Goal: Check status: Check status

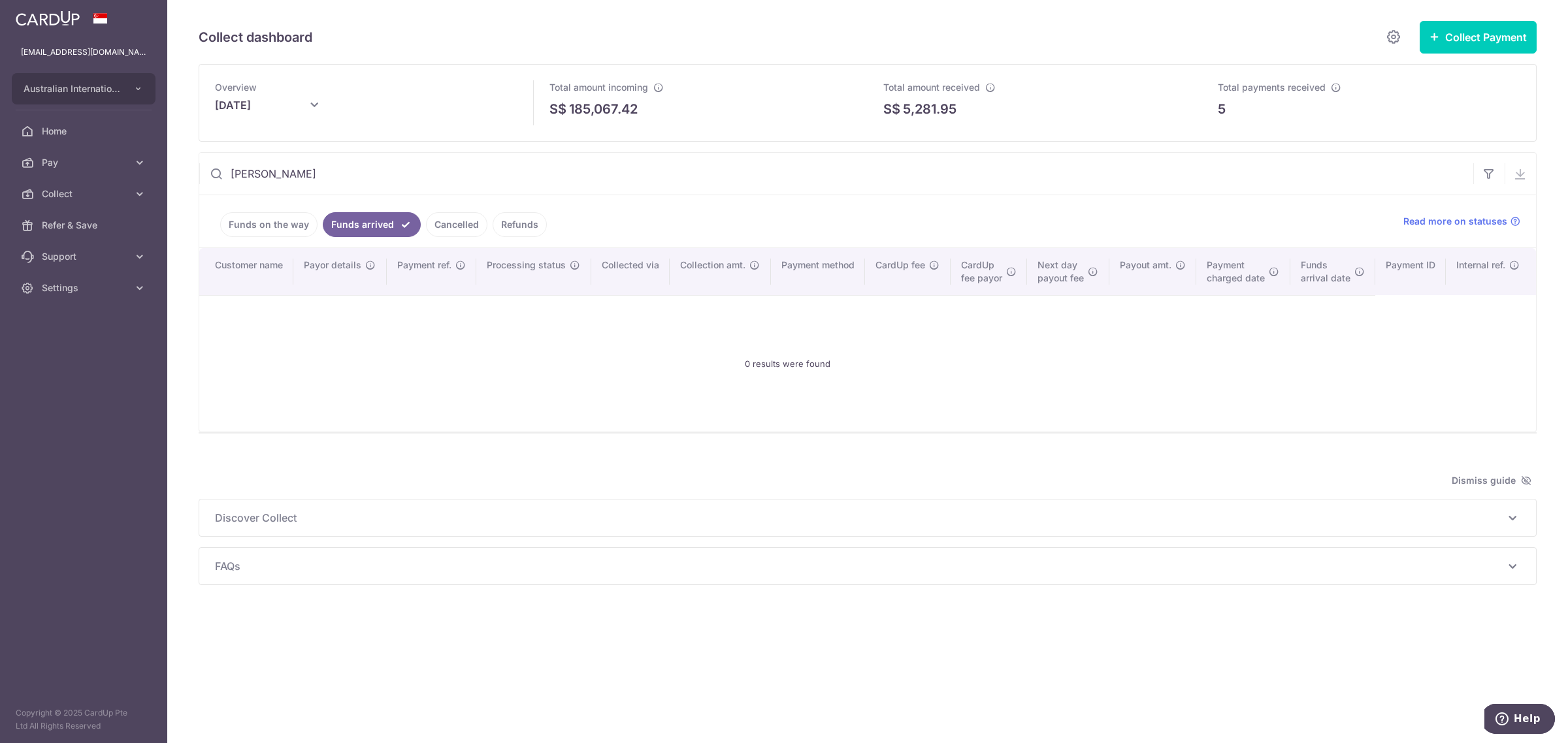
click at [345, 178] on input "[PERSON_NAME]" at bounding box center [836, 174] width 1274 height 42
drag, startPoint x: 345, startPoint y: 178, endPoint x: 214, endPoint y: 171, distance: 131.2
click at [214, 171] on div "[PERSON_NAME]" at bounding box center [836, 174] width 1274 height 42
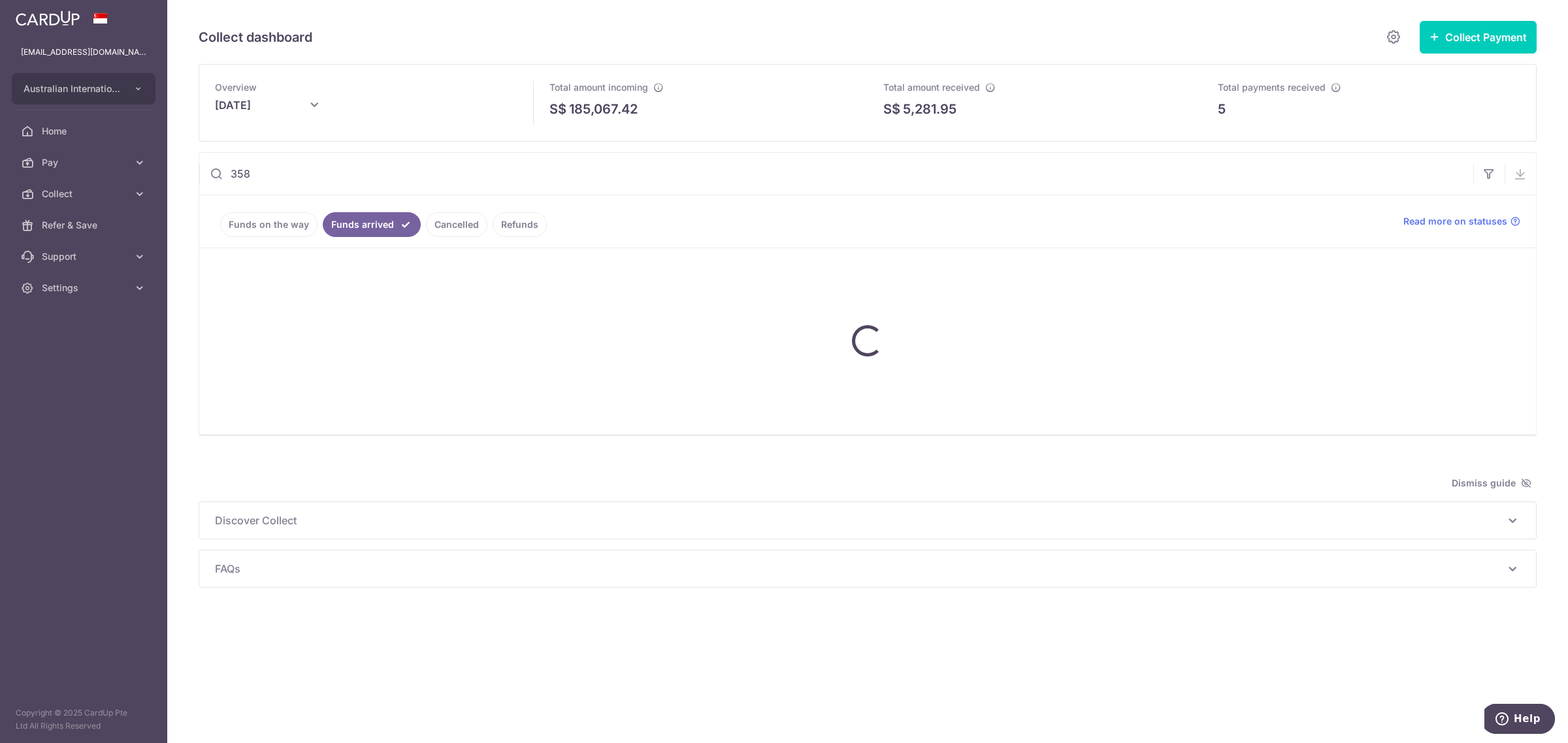
type input "3581"
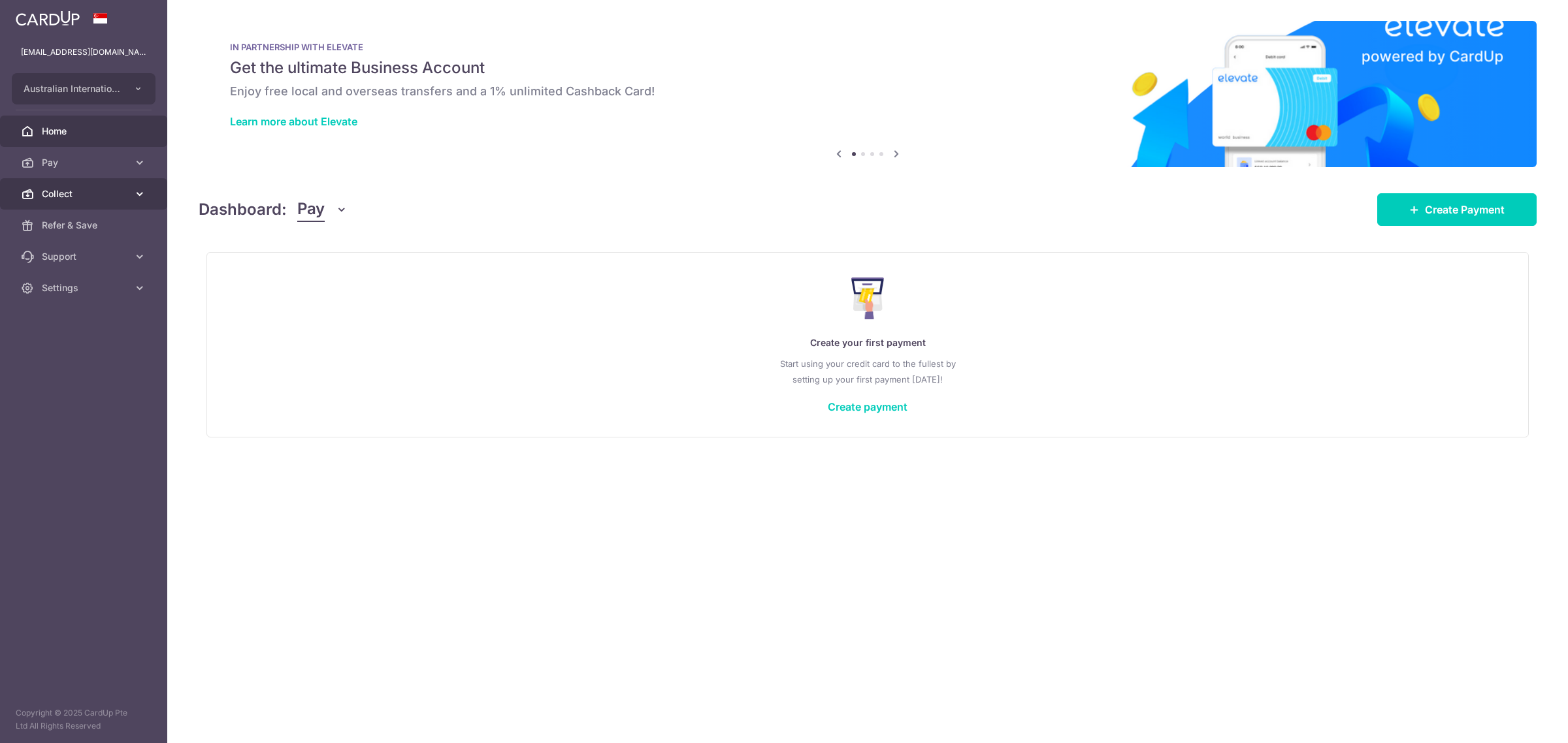
click at [89, 200] on span "Collect" at bounding box center [85, 194] width 87 height 13
click at [96, 227] on span "Dashboard" at bounding box center [85, 225] width 87 height 13
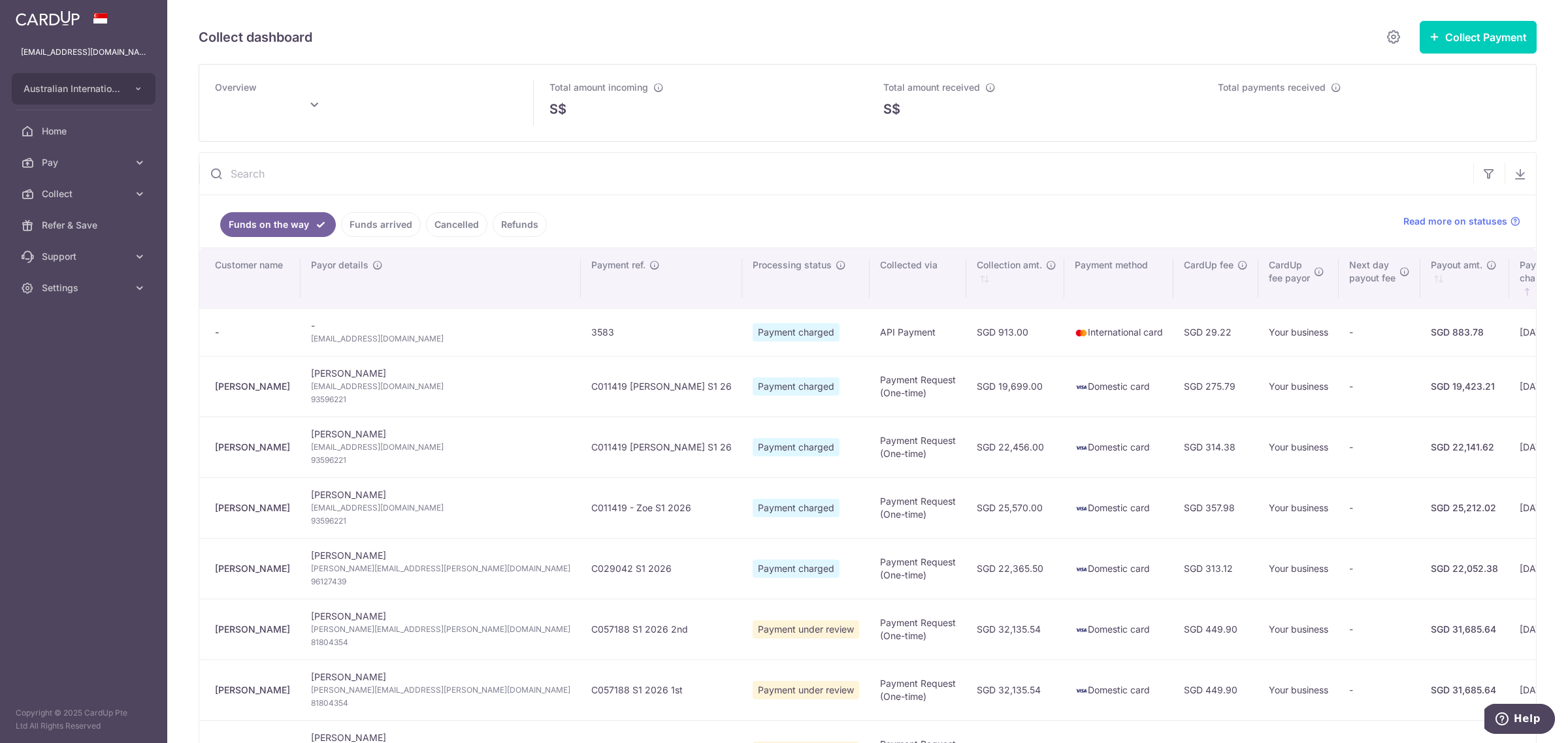
click at [363, 183] on input "text" at bounding box center [836, 174] width 1274 height 42
click at [412, 179] on input "text" at bounding box center [836, 174] width 1274 height 42
click at [319, 106] on icon at bounding box center [314, 105] width 15 height 15
click at [359, 176] on button "Done" at bounding box center [364, 178] width 33 height 18
type input "[DATE]"
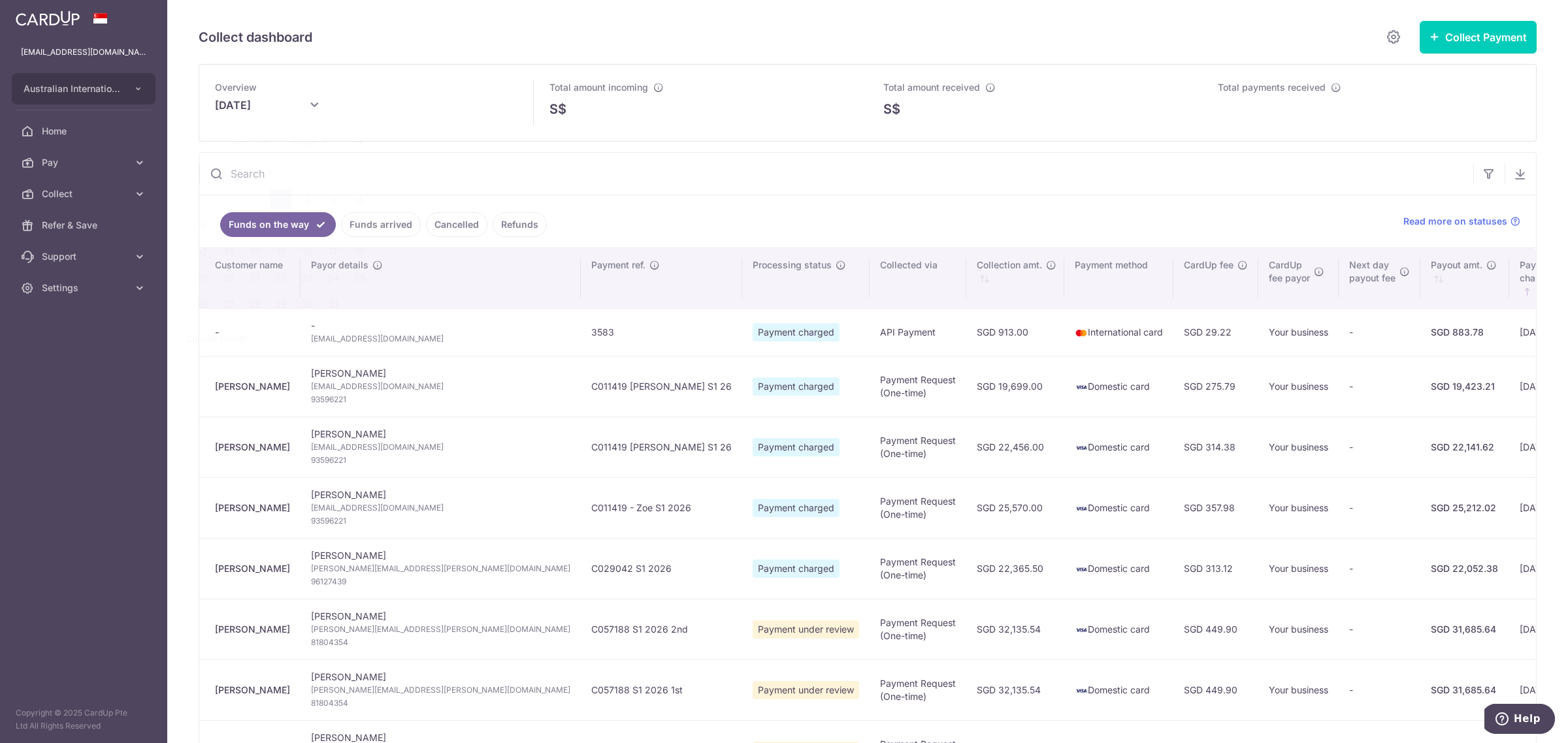
click at [523, 155] on input "text" at bounding box center [836, 174] width 1274 height 42
click at [359, 171] on input "text" at bounding box center [836, 174] width 1274 height 42
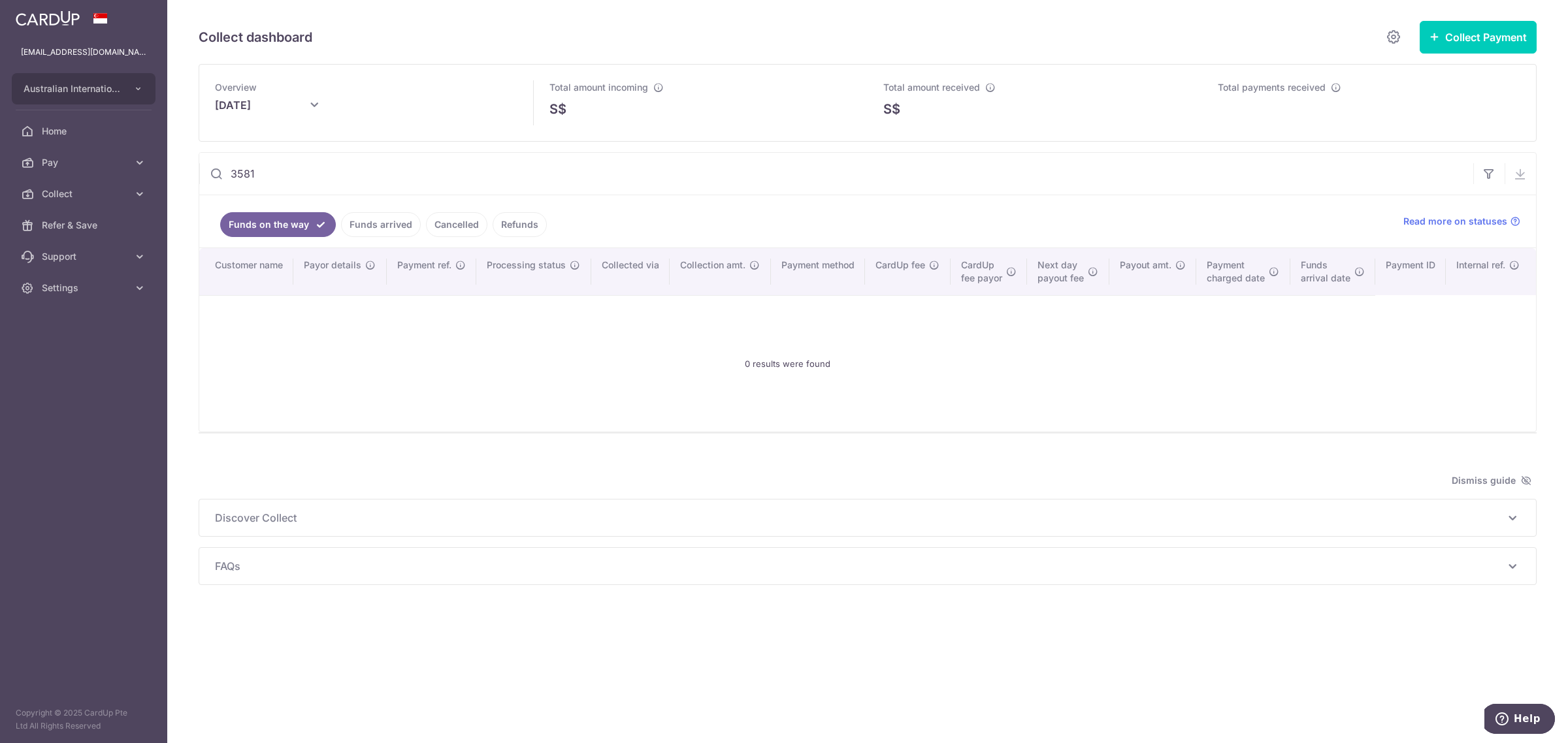
type input "3581"
click at [354, 234] on link "Funds arrived" at bounding box center [380, 225] width 80 height 25
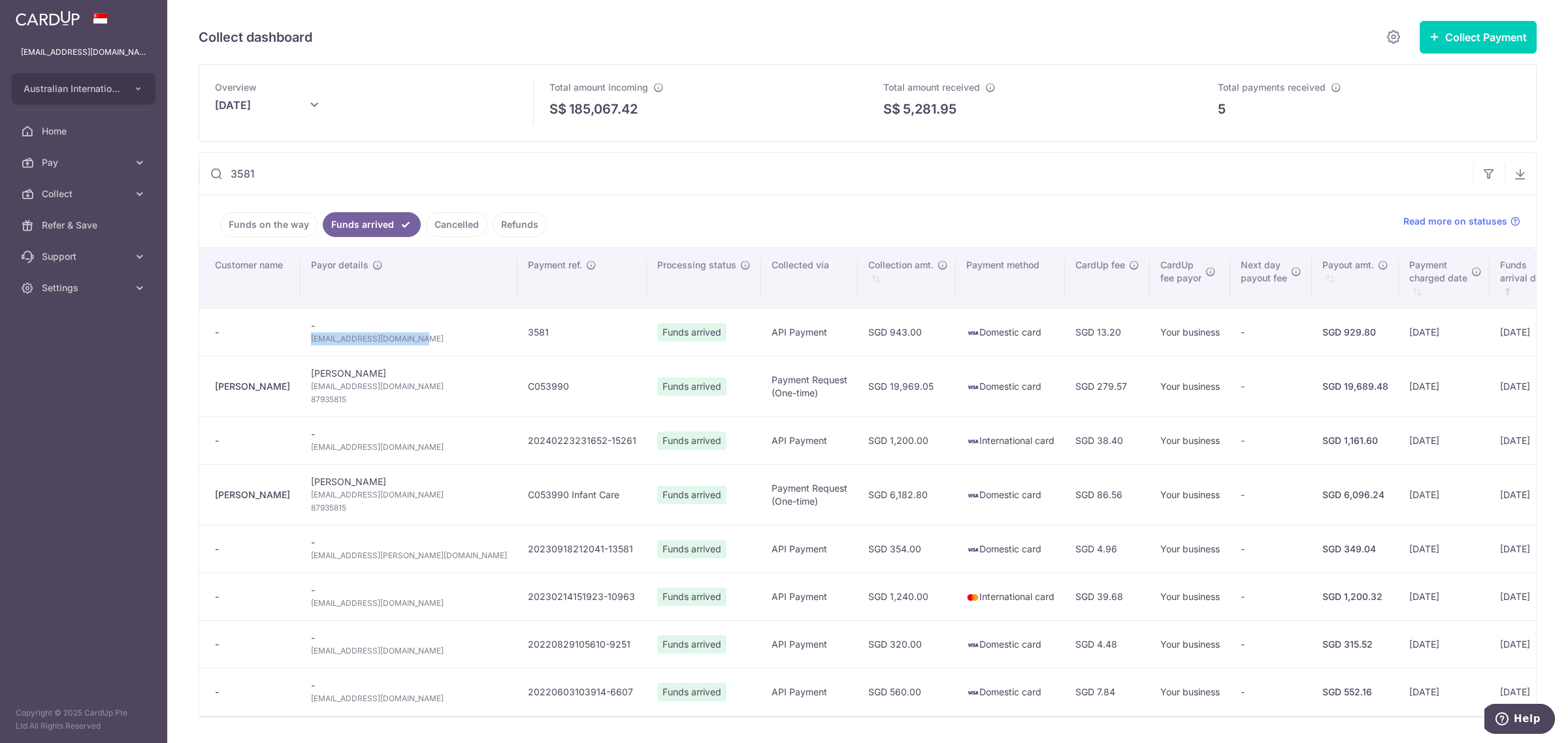
copy span "yoshi.a.general@gmail.com"
drag, startPoint x: 420, startPoint y: 341, endPoint x: 306, endPoint y: 348, distance: 114.2
click at [306, 348] on td "- yoshi.a.general@gmail.com" at bounding box center [409, 332] width 217 height 48
